Goal: Check status: Check status

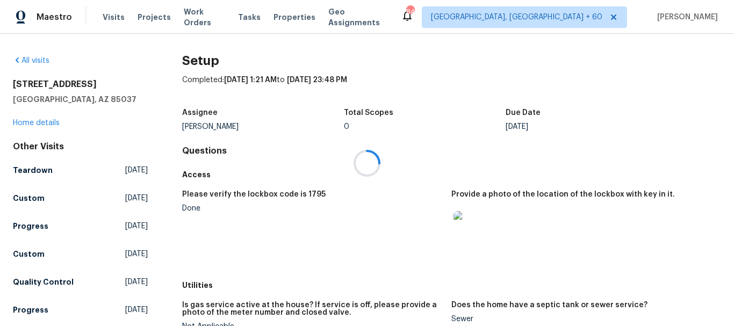
click at [108, 15] on div at bounding box center [367, 163] width 734 height 326
click at [111, 19] on span "Visits" at bounding box center [114, 17] width 22 height 11
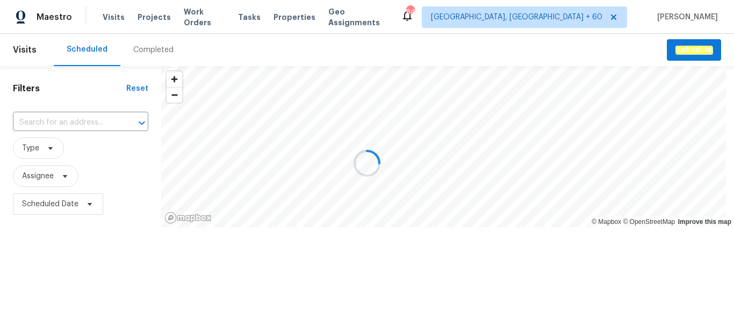
click at [152, 48] on div at bounding box center [367, 163] width 734 height 326
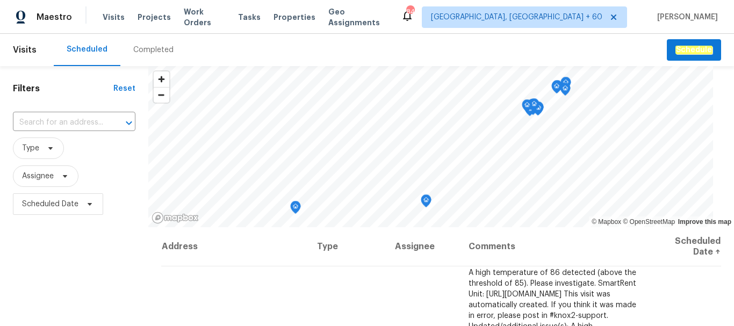
click at [140, 48] on div "Completed" at bounding box center [153, 50] width 40 height 11
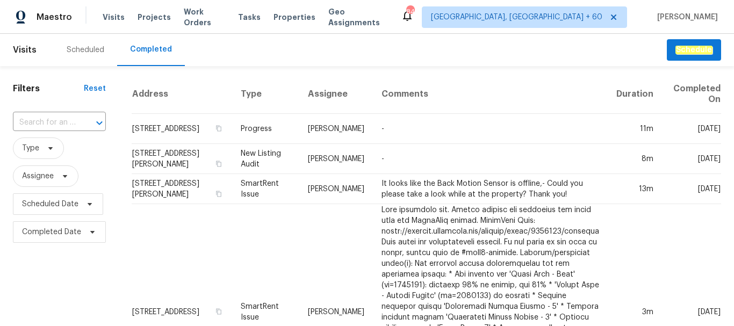
click at [40, 121] on input "text" at bounding box center [44, 122] width 63 height 17
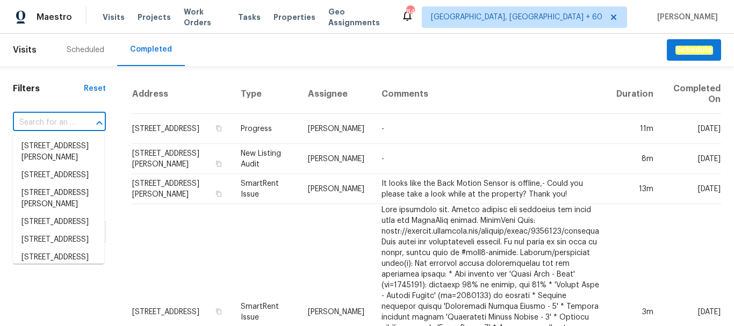
paste input "[STREET_ADDRESS]"
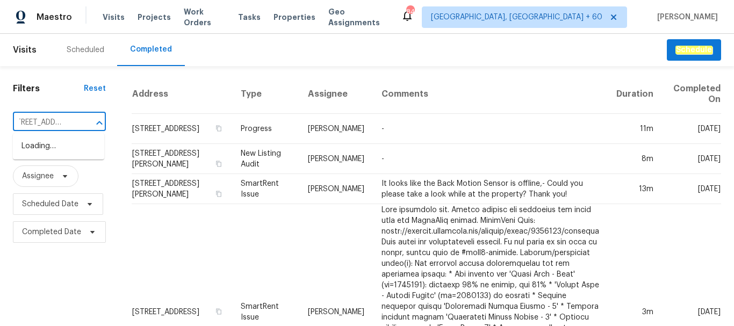
type input "[STREET_ADDRESS]"
click at [59, 153] on li "[STREET_ADDRESS]" at bounding box center [58, 147] width 91 height 18
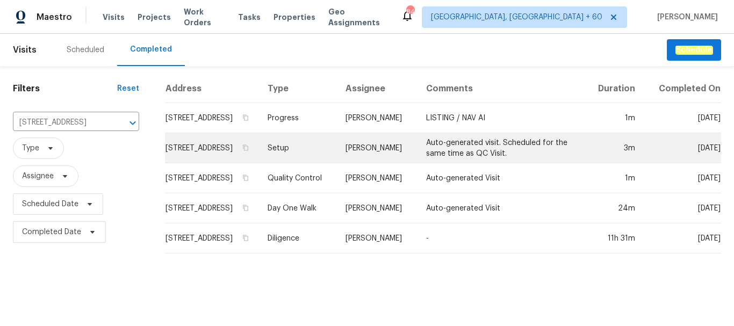
click at [315, 156] on td "Setup" at bounding box center [298, 148] width 78 height 30
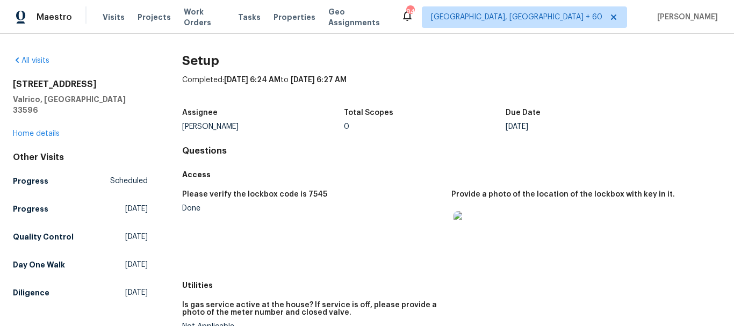
click at [569, 81] on div "Completed: [DATE] 6:24 AM to [DATE] 6:27 AM" at bounding box center [451, 89] width 539 height 28
click at [37, 234] on link "Quality Control [DATE]" at bounding box center [80, 236] width 135 height 19
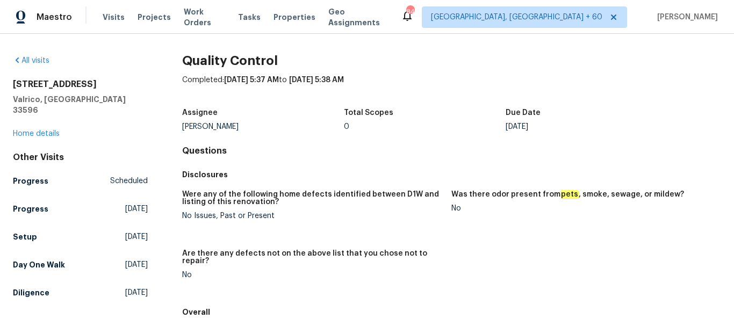
click at [579, 113] on div "Due Date" at bounding box center [587, 116] width 162 height 14
click at [48, 260] on h5 "Day One Walk" at bounding box center [39, 265] width 52 height 11
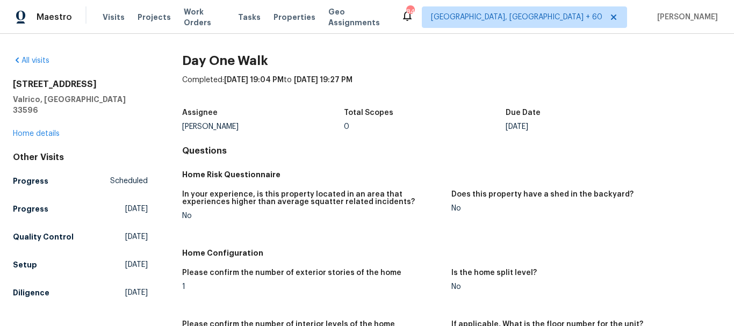
click at [532, 170] on h5 "Home Risk Questionnaire" at bounding box center [451, 174] width 539 height 11
click at [26, 287] on h5 "Diligence" at bounding box center [31, 292] width 37 height 11
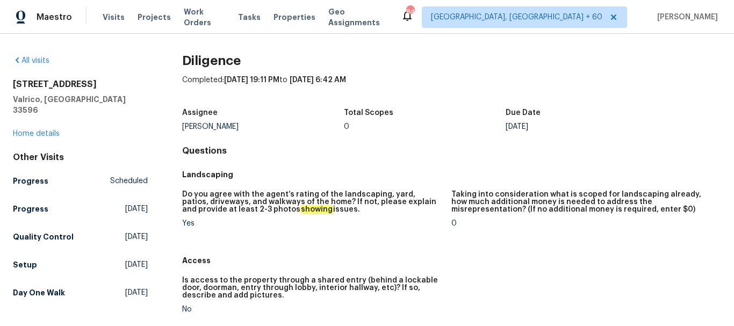
click at [581, 128] on div "[DATE]" at bounding box center [587, 127] width 162 height 8
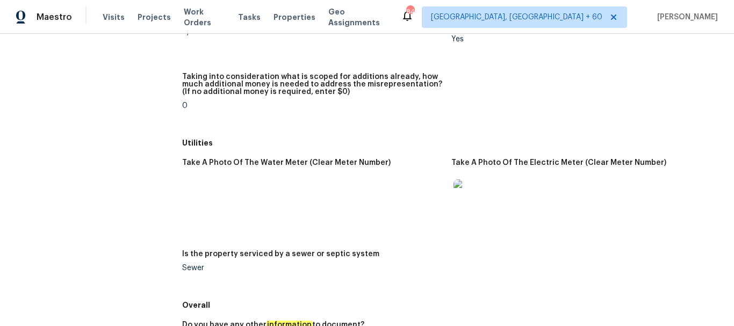
scroll to position [1493, 0]
